Goal: Task Accomplishment & Management: Manage account settings

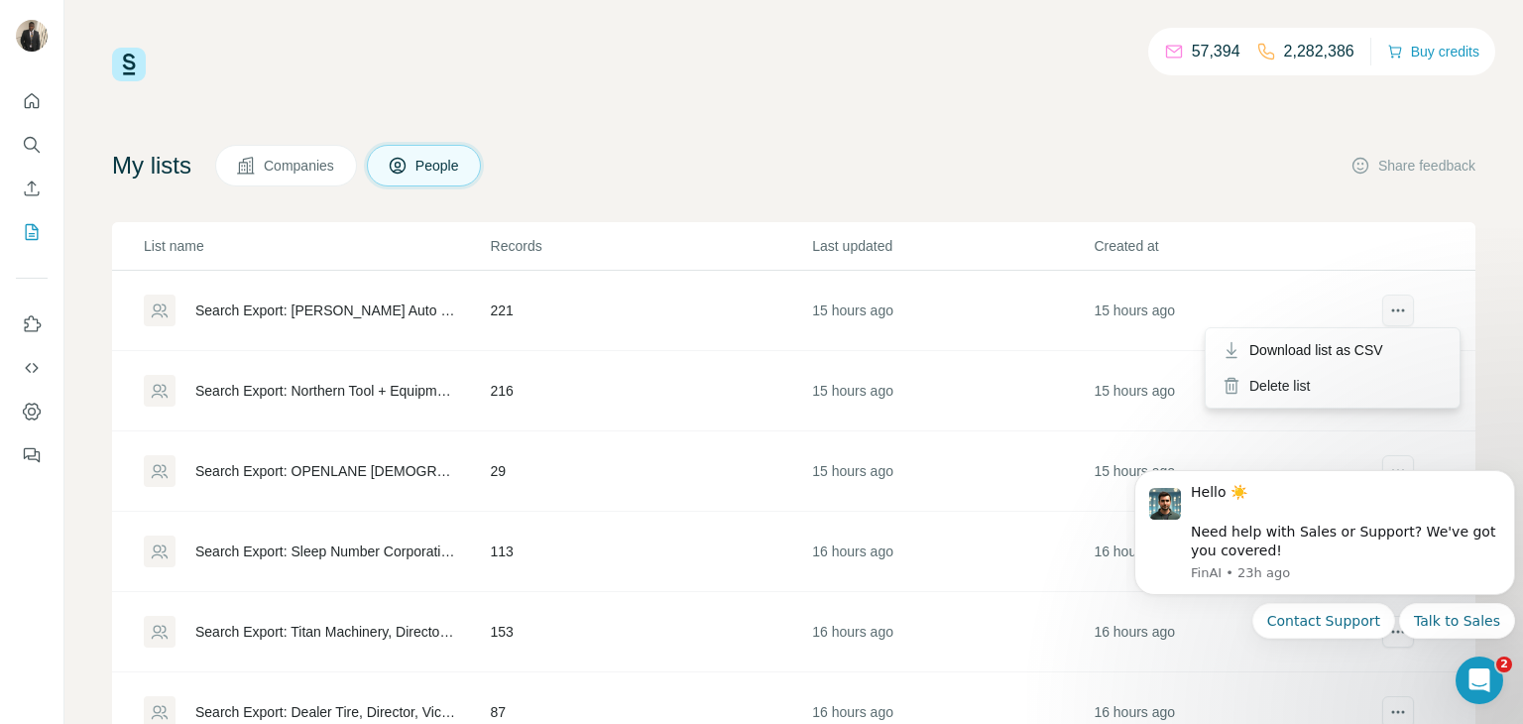
click at [1395, 319] on button "actions" at bounding box center [1398, 310] width 32 height 32
click at [1344, 344] on span "Download list as CSV" at bounding box center [1316, 350] width 134 height 20
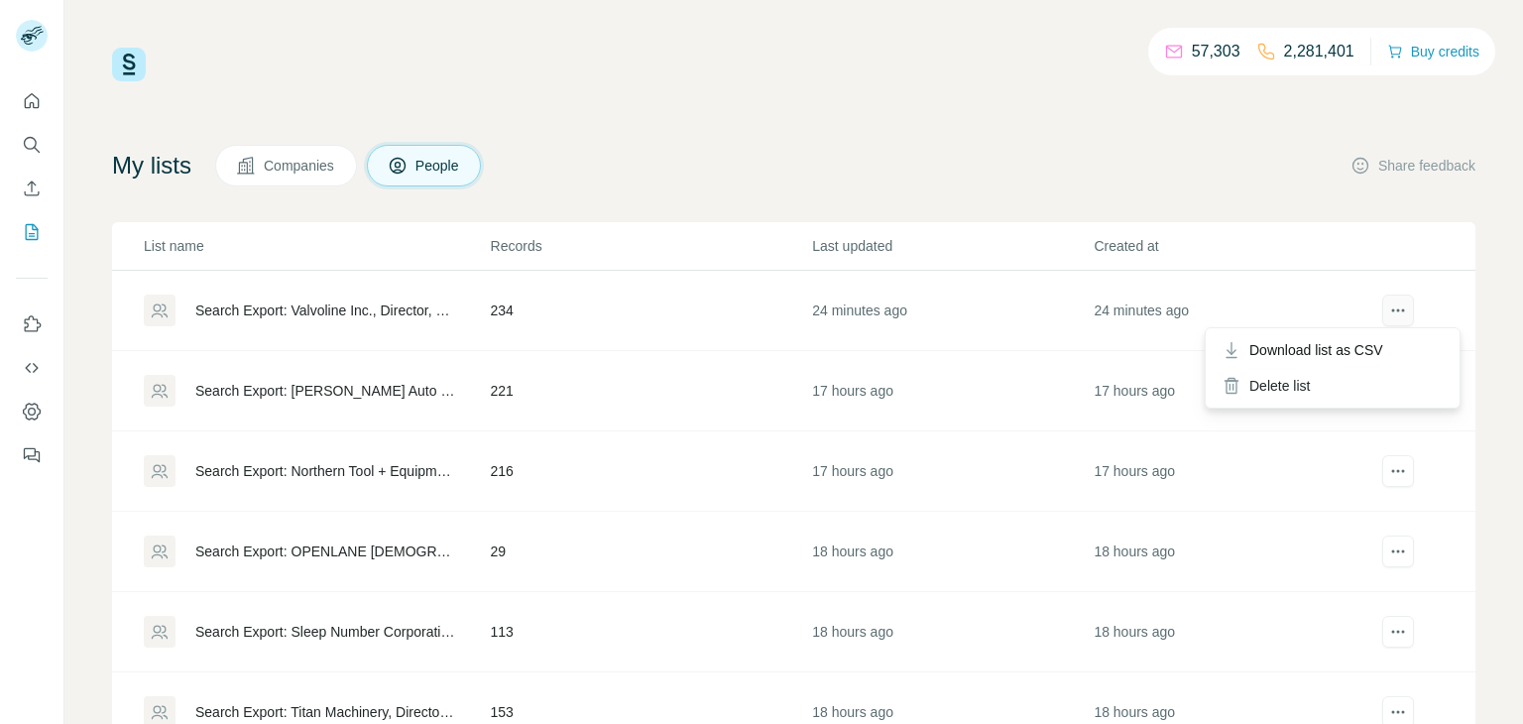
click at [1394, 303] on icon "actions" at bounding box center [1398, 310] width 20 height 20
click at [1375, 340] on span "Download list as CSV" at bounding box center [1316, 350] width 134 height 20
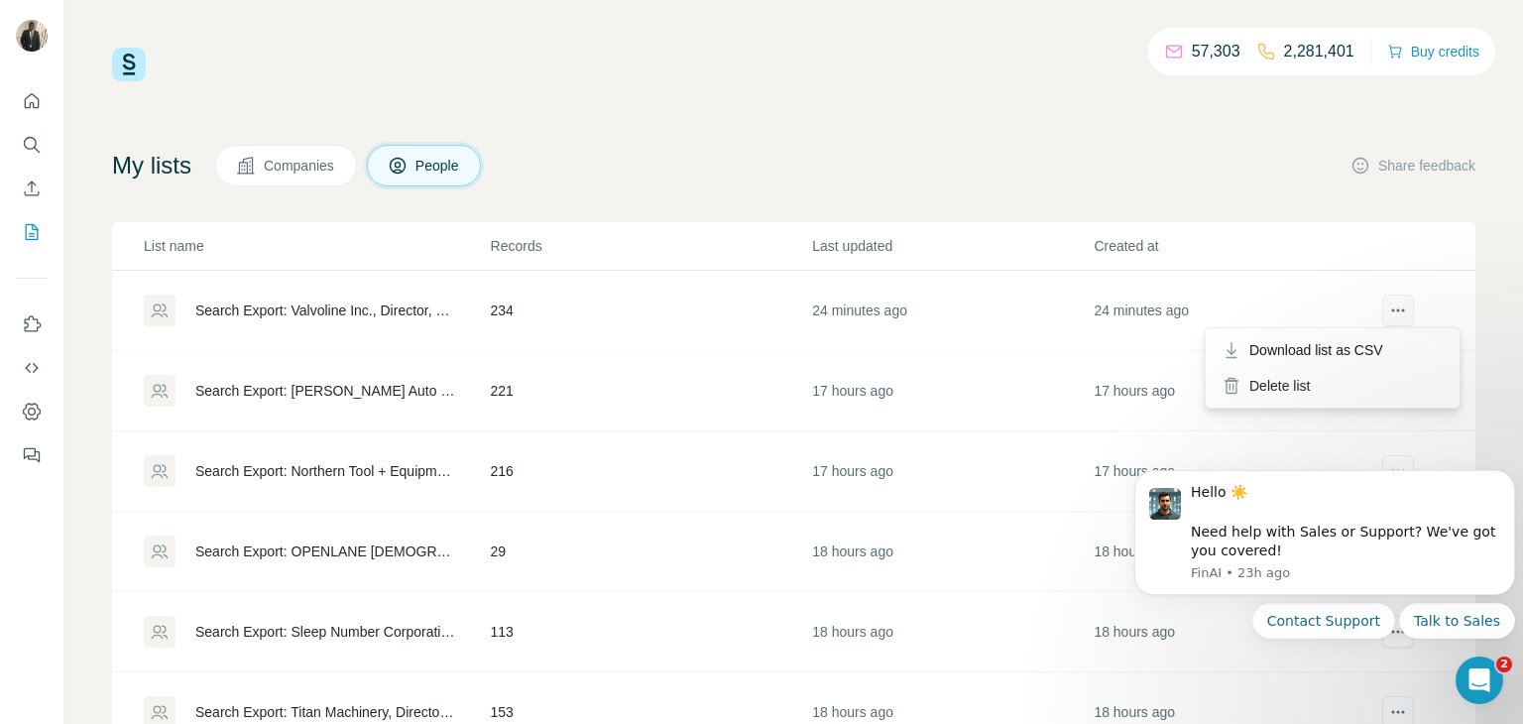
click at [1386, 304] on button "actions" at bounding box center [1398, 310] width 32 height 32
click at [1284, 398] on div "Delete list" at bounding box center [1333, 386] width 246 height 36
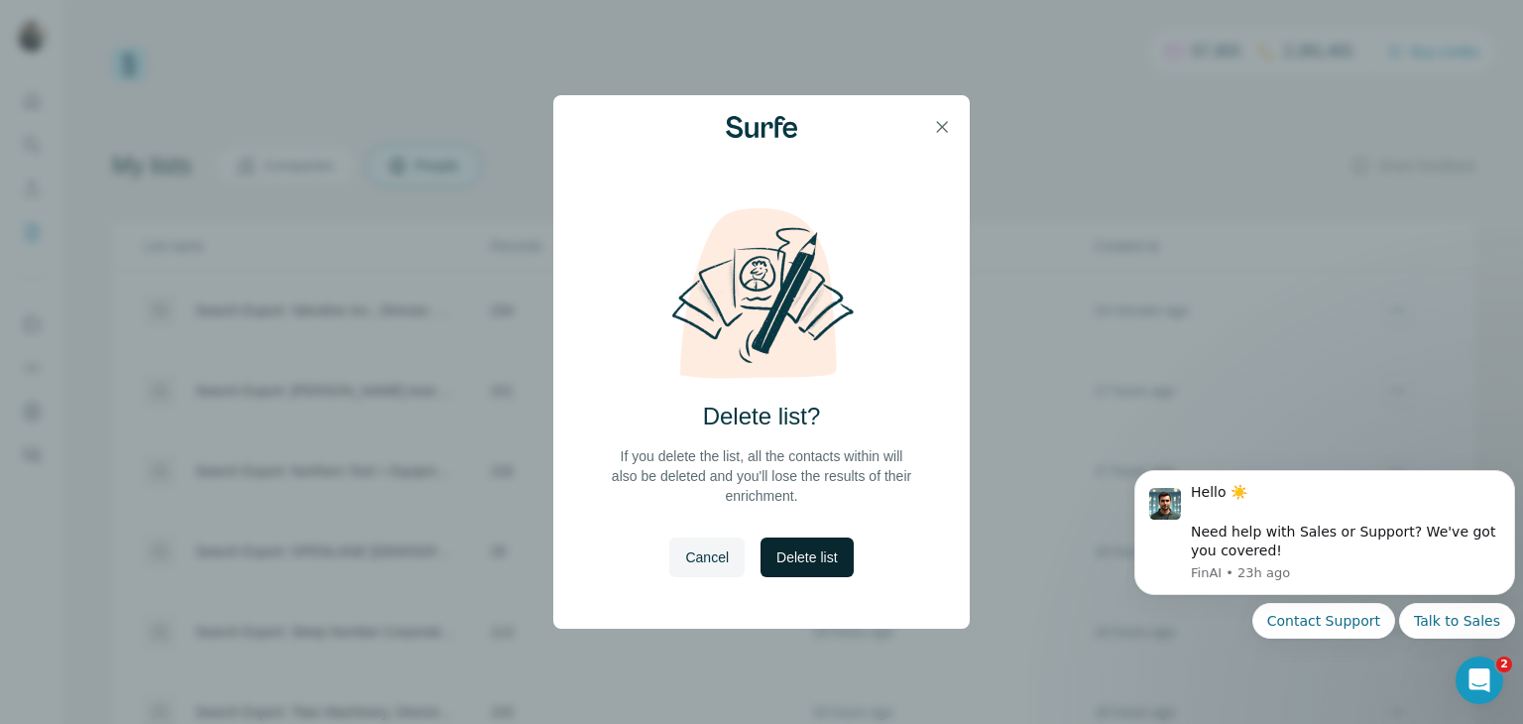
click at [805, 556] on span "Delete list" at bounding box center [806, 557] width 60 height 20
